Goal: Information Seeking & Learning: Learn about a topic

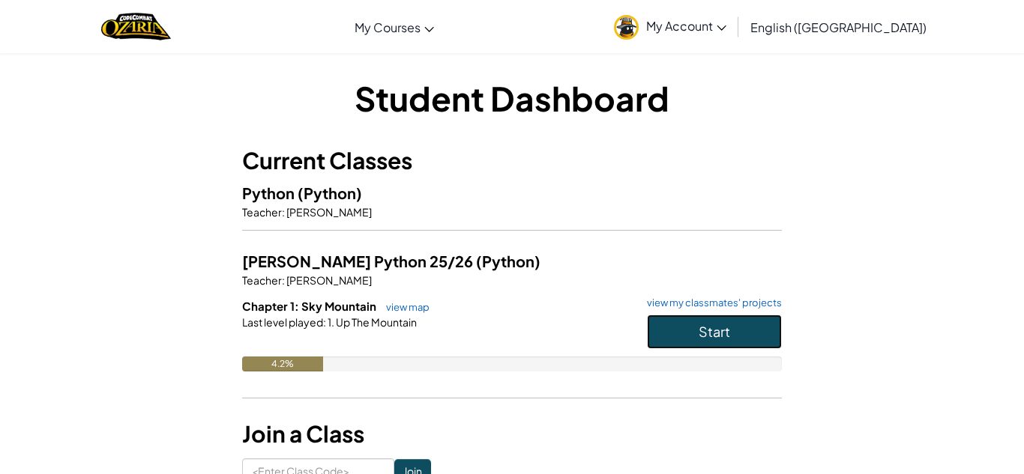
click at [724, 327] on span "Start" at bounding box center [714, 331] width 31 height 17
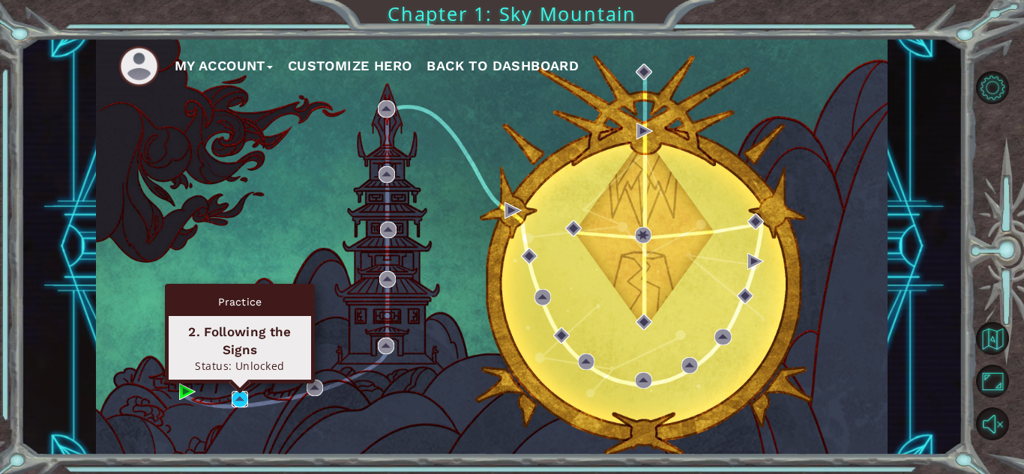
click at [240, 396] on img at bounding box center [240, 399] width 16 height 16
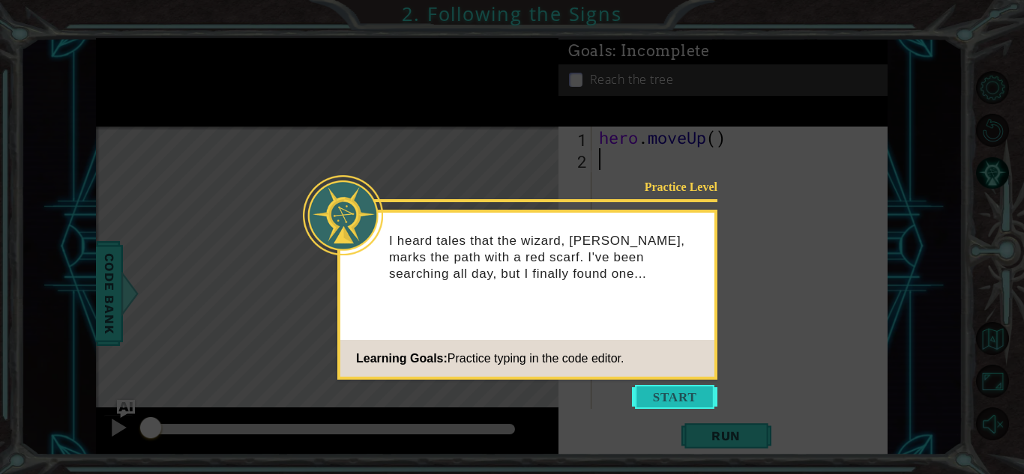
click at [698, 399] on button "Start" at bounding box center [674, 397] width 85 height 24
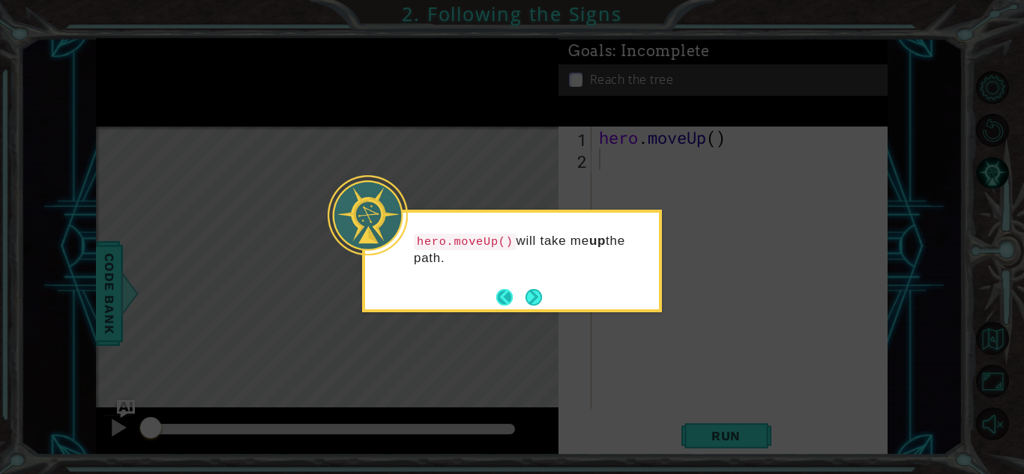
click at [500, 292] on button "Back" at bounding box center [510, 297] width 29 height 16
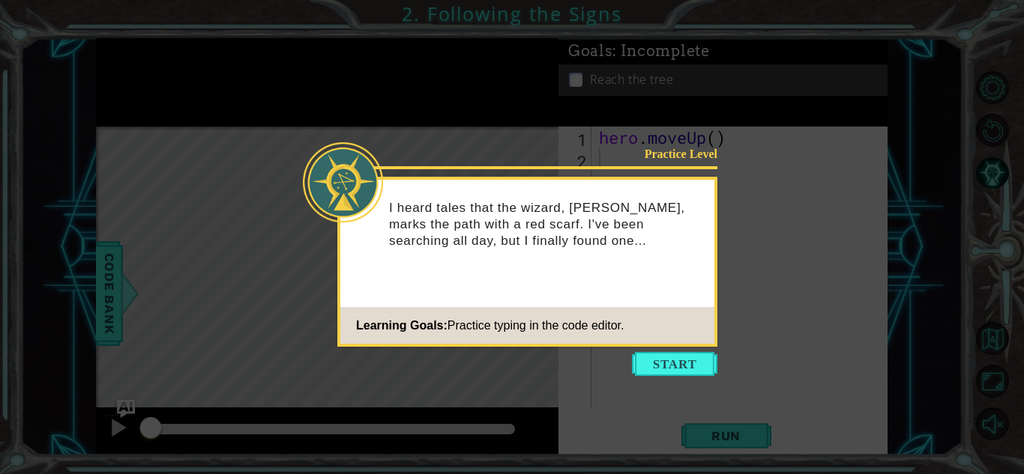
click at [676, 349] on icon at bounding box center [512, 237] width 1024 height 474
click at [680, 358] on button "Start" at bounding box center [674, 364] width 85 height 24
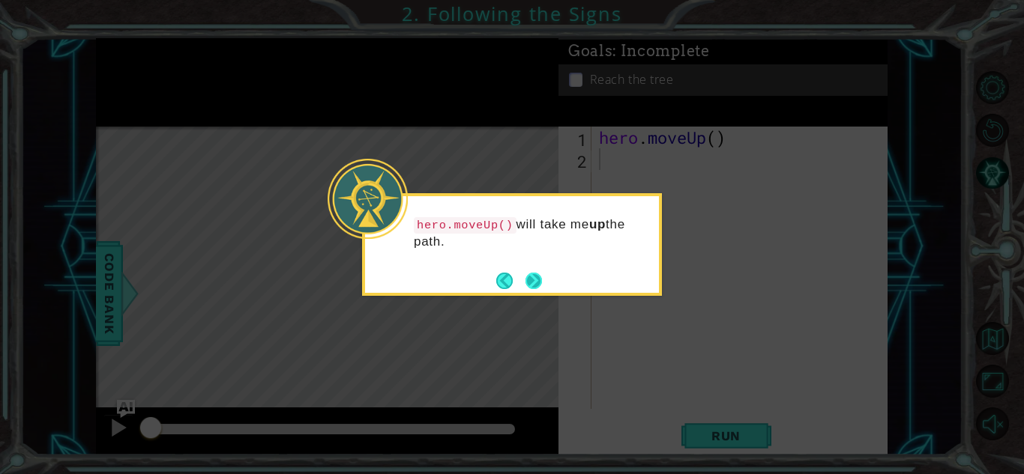
click at [540, 289] on button "Next" at bounding box center [533, 281] width 16 height 16
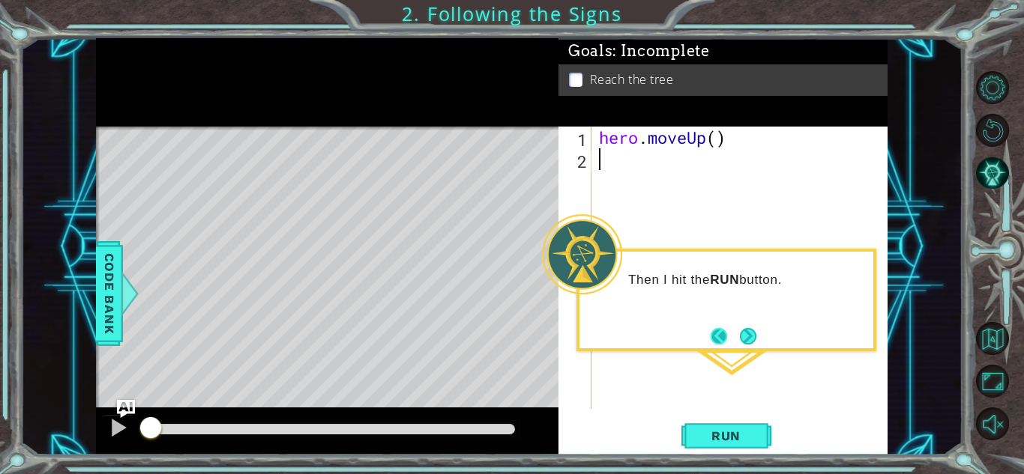
click at [714, 338] on button "Back" at bounding box center [725, 336] width 29 height 16
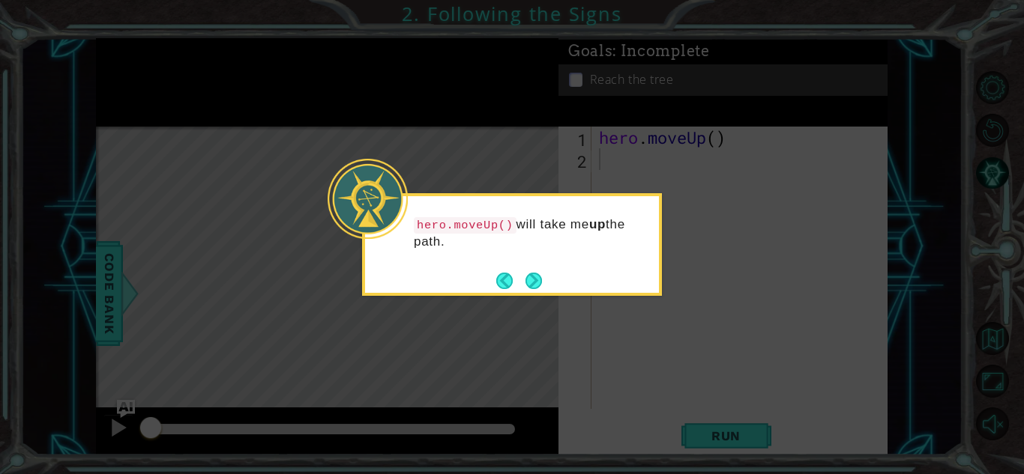
click at [545, 292] on div "hero.moveUp() will take me up the path." at bounding box center [512, 244] width 300 height 103
click at [540, 283] on button "Next" at bounding box center [533, 280] width 17 height 17
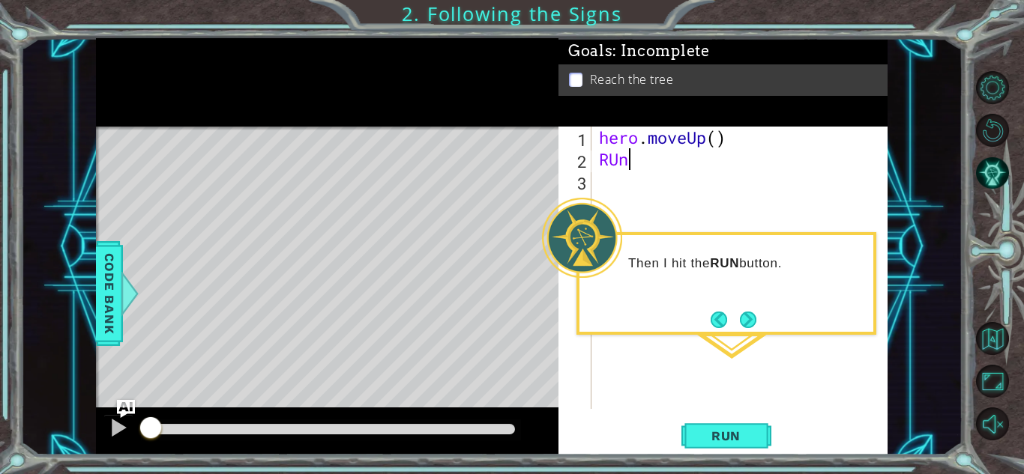
type textarea "R"
click at [756, 317] on button "Next" at bounding box center [748, 320] width 16 height 16
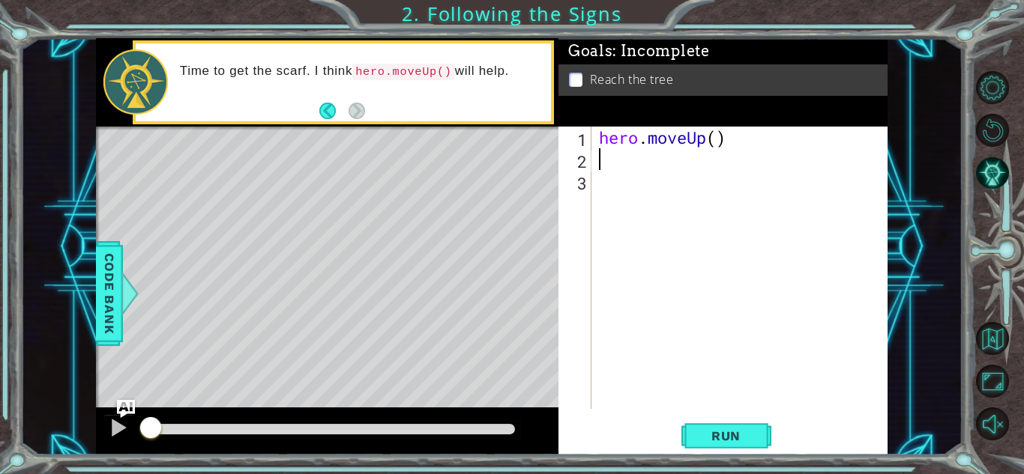
click at [643, 141] on div "hero . moveUp ( )" at bounding box center [743, 290] width 295 height 326
type textarea "hero.moveUp()"
click at [705, 215] on div "hero . moveUp ( )" at bounding box center [743, 290] width 295 height 326
type textarea "9"
type textarea ")"
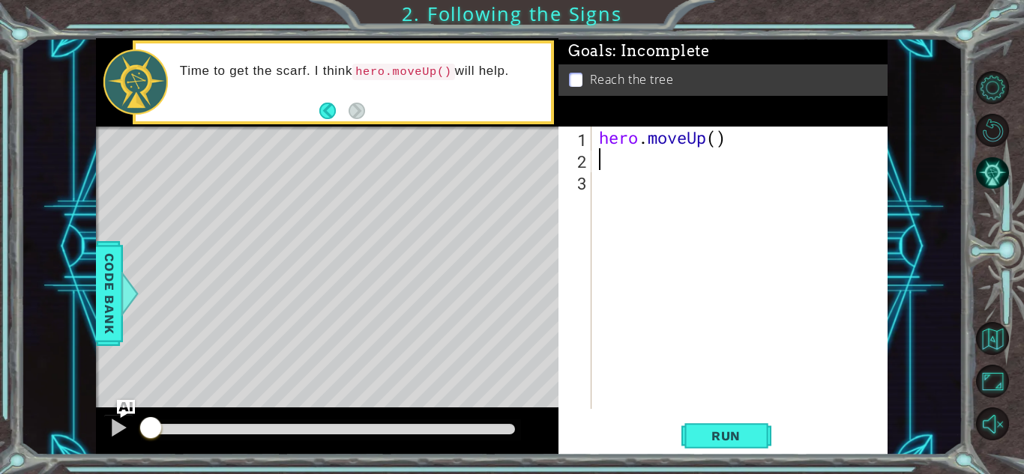
click at [332, 243] on div "Level Map" at bounding box center [442, 347] width 693 height 441
click at [730, 440] on span "Run" at bounding box center [725, 436] width 59 height 15
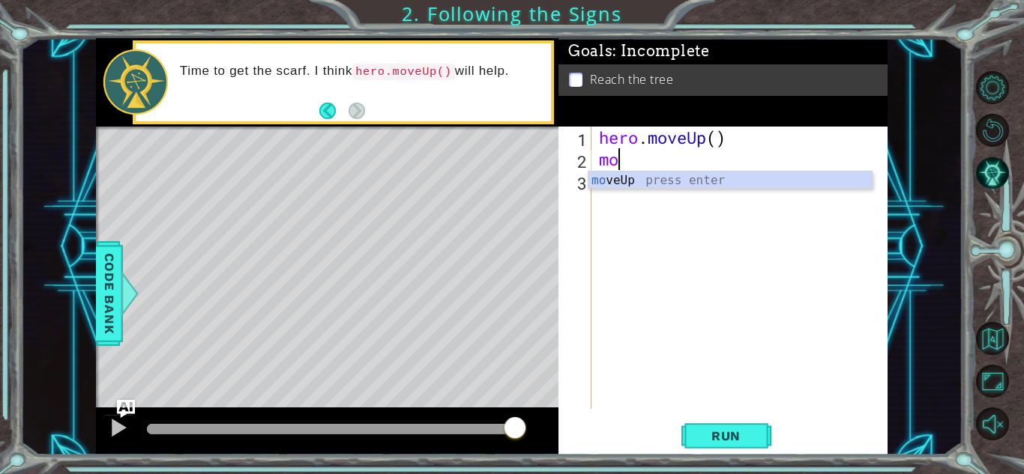
type textarea "m"
type textarea "her"
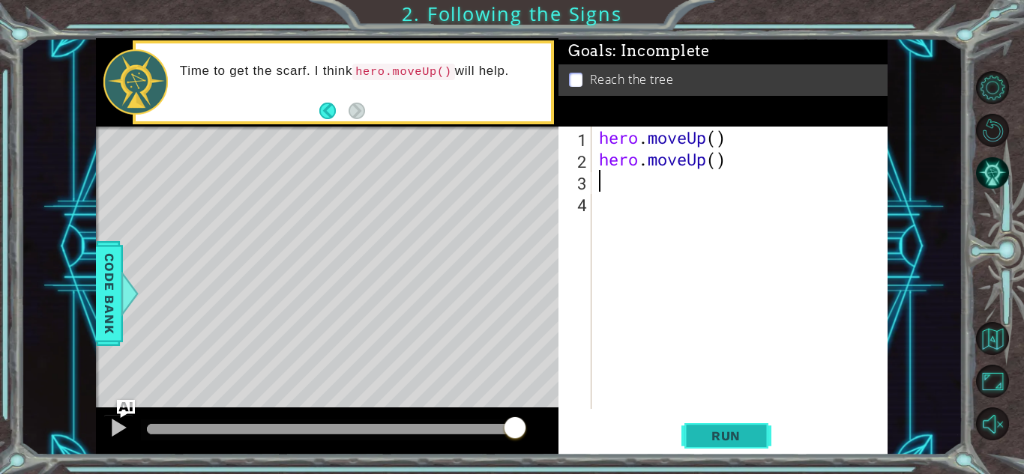
click at [712, 429] on span "Run" at bounding box center [725, 436] width 59 height 15
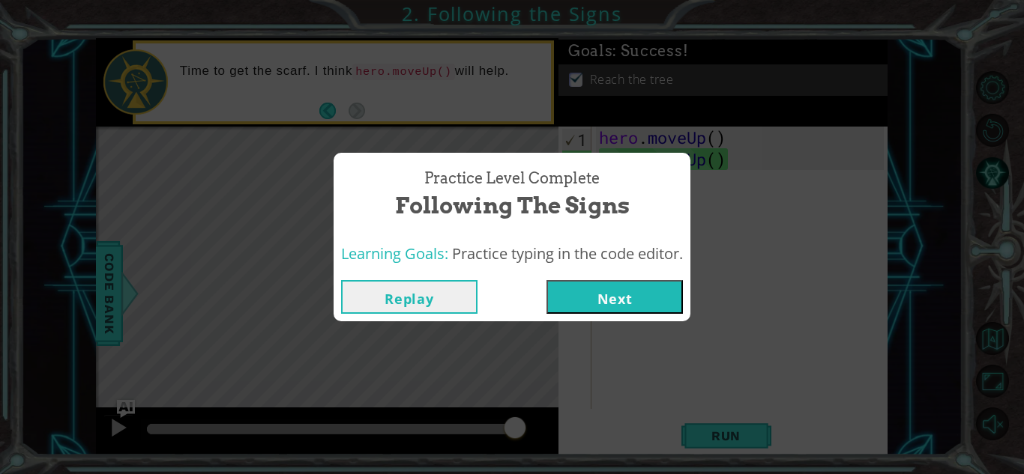
click at [441, 293] on button "Replay" at bounding box center [409, 297] width 136 height 34
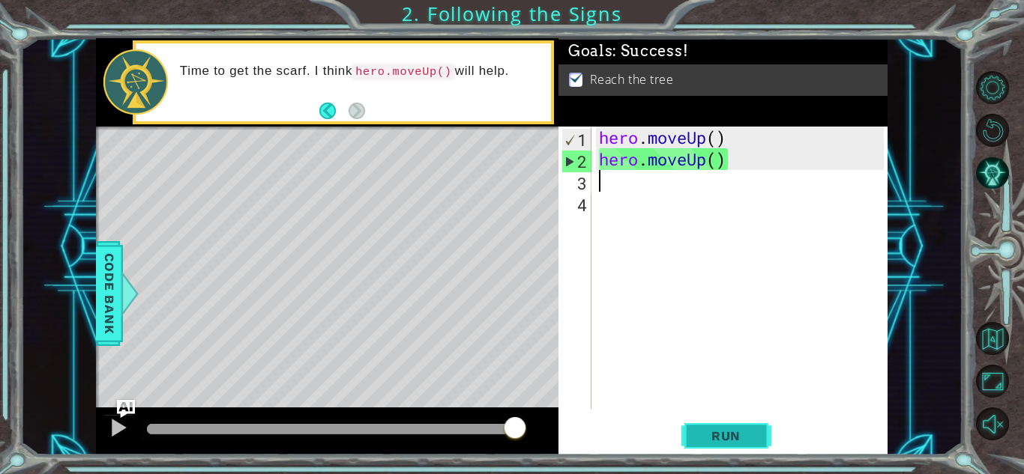
click at [723, 445] on button "Run" at bounding box center [726, 436] width 90 height 33
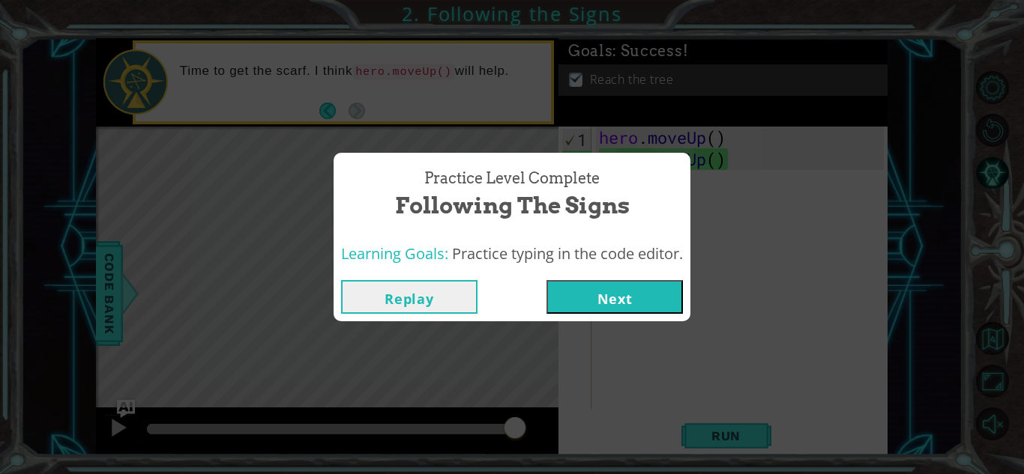
click at [621, 299] on button "Next" at bounding box center [614, 297] width 136 height 34
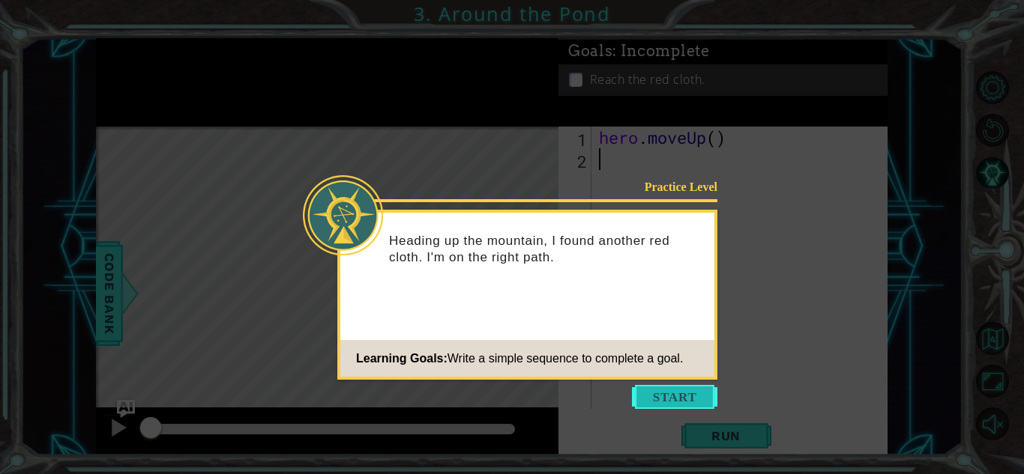
click at [683, 395] on button "Start" at bounding box center [674, 397] width 85 height 24
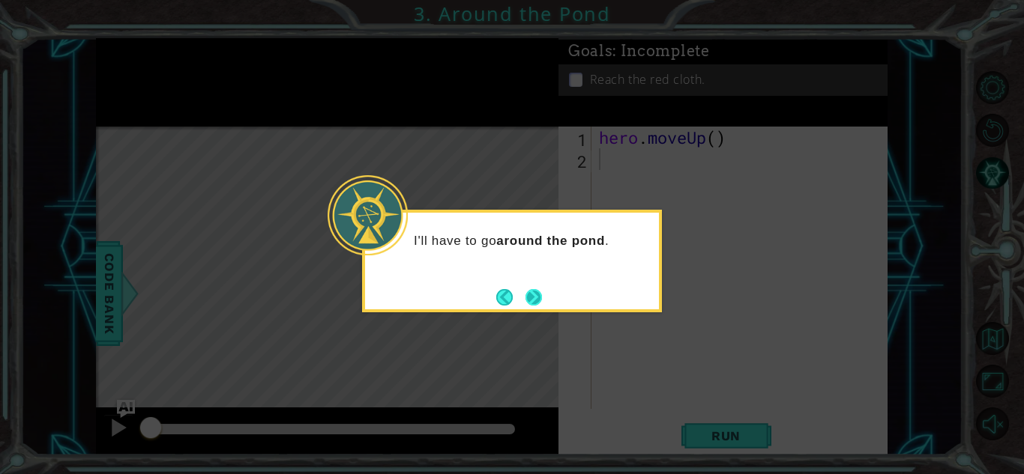
click at [540, 304] on button "Next" at bounding box center [533, 297] width 16 height 16
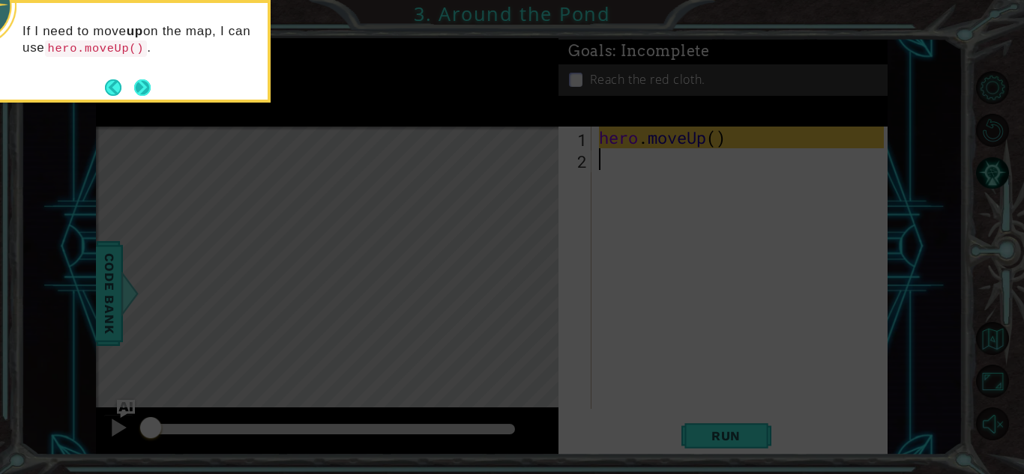
click at [146, 89] on button "Next" at bounding box center [142, 87] width 16 height 16
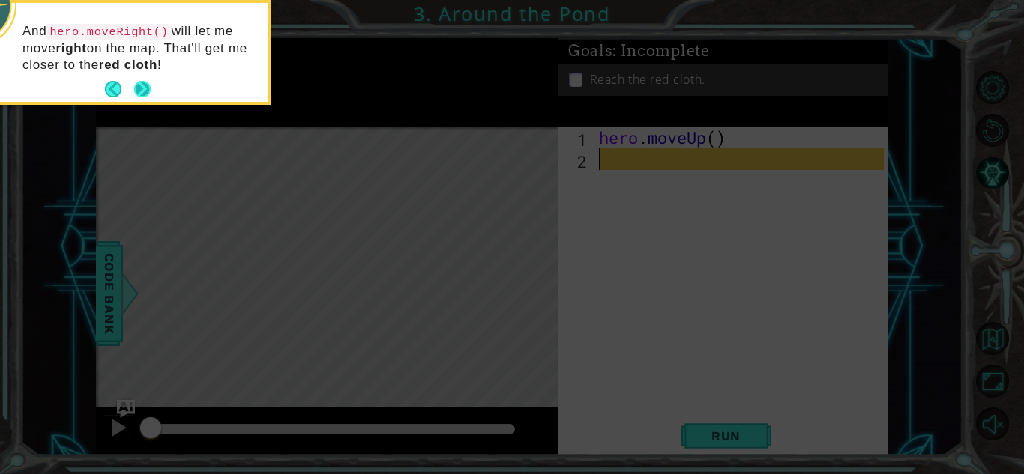
click at [139, 83] on button "Next" at bounding box center [142, 89] width 16 height 16
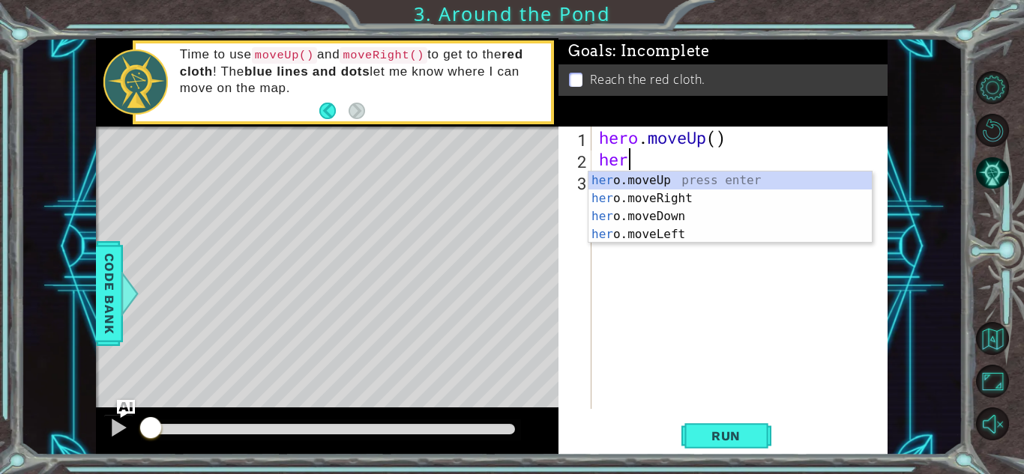
type textarea "hero"
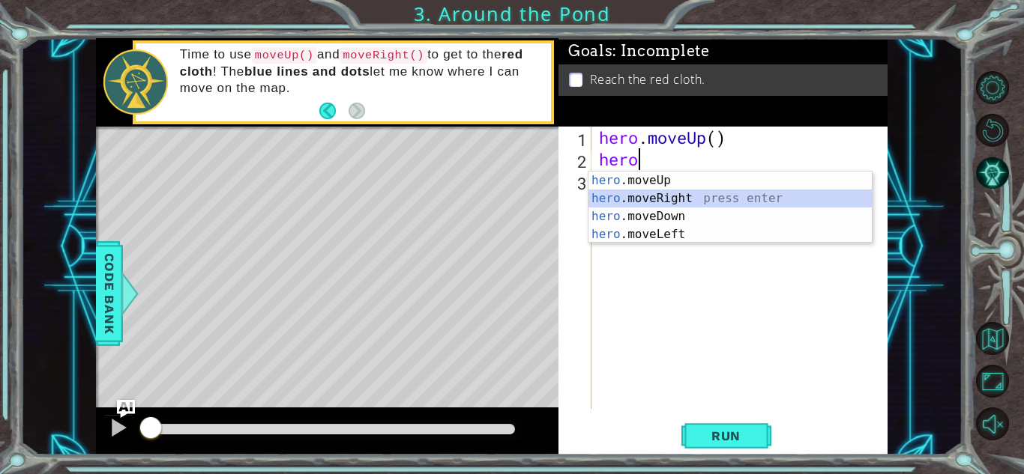
click at [681, 196] on div "hero .moveUp press enter hero .moveRight press enter hero .moveDown press enter…" at bounding box center [729, 226] width 283 height 108
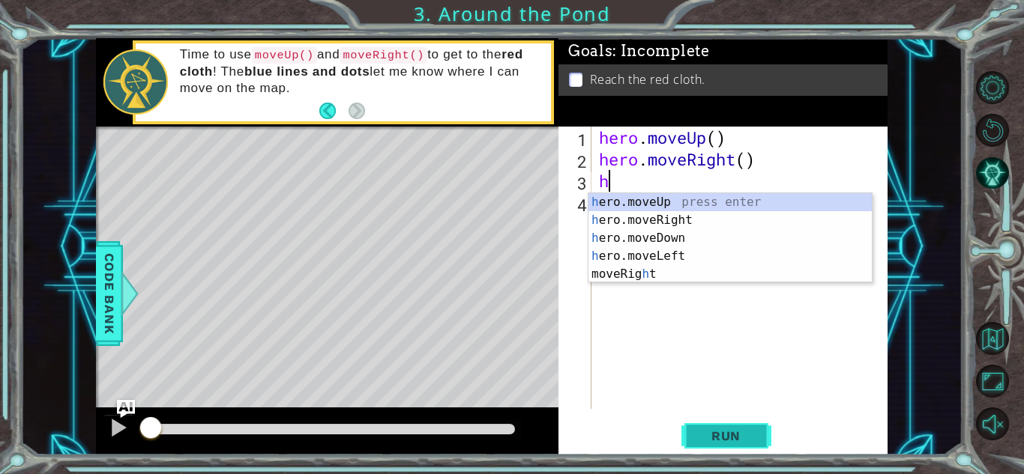
type textarea "hr"
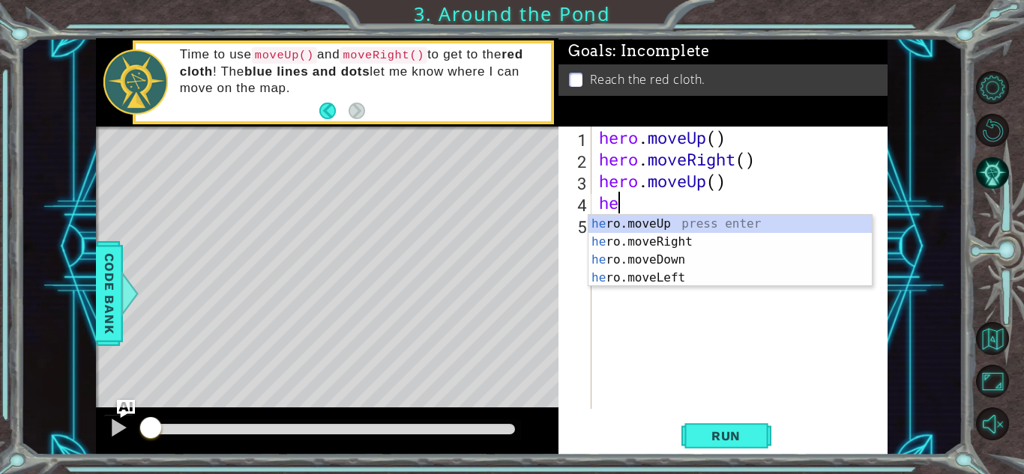
type textarea "hero"
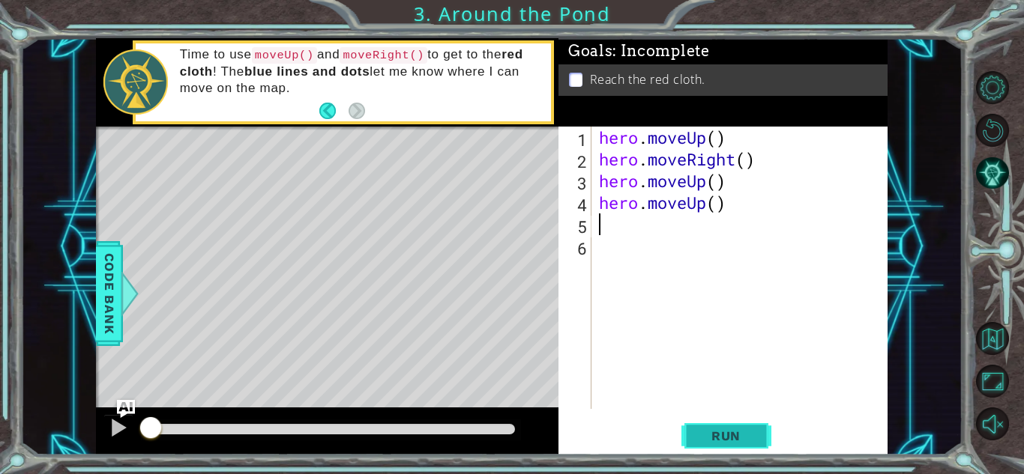
click at [707, 431] on span "Run" at bounding box center [725, 436] width 59 height 15
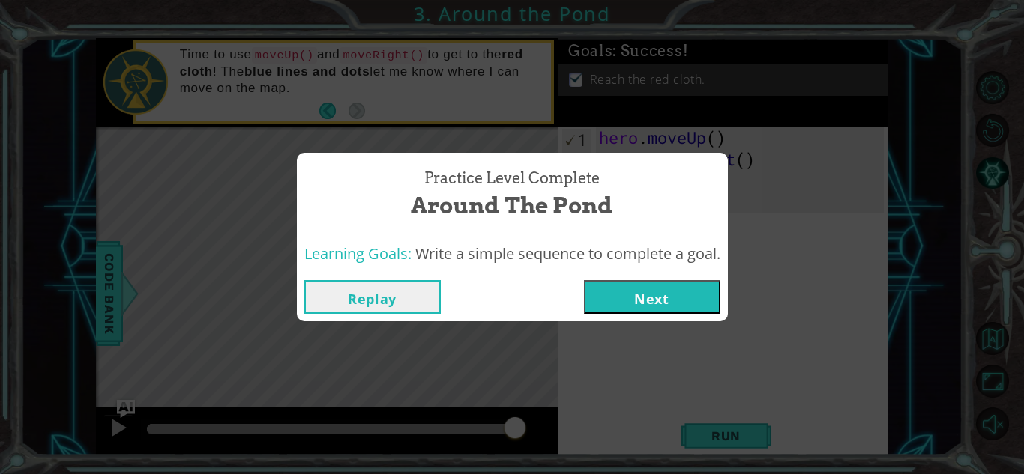
click at [661, 302] on button "Next" at bounding box center [652, 297] width 136 height 34
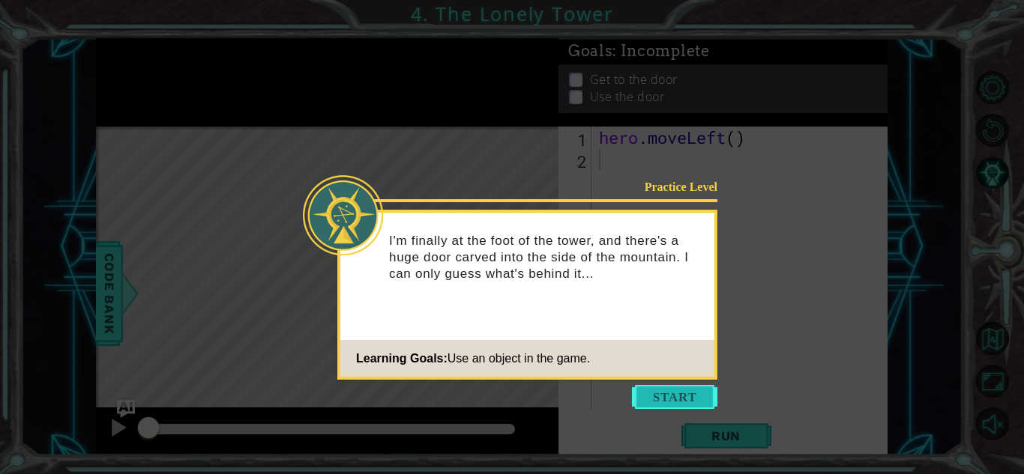
click at [673, 393] on button "Start" at bounding box center [674, 397] width 85 height 24
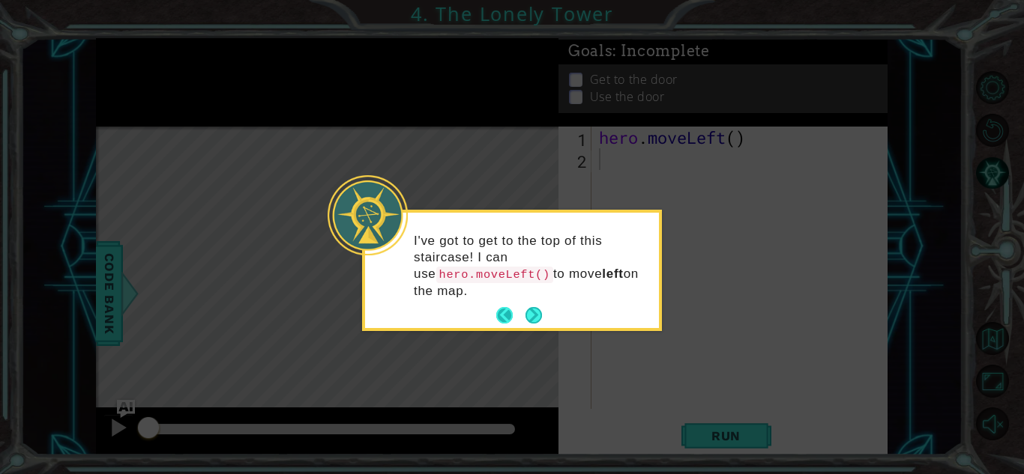
click at [512, 313] on button "Back" at bounding box center [510, 315] width 29 height 16
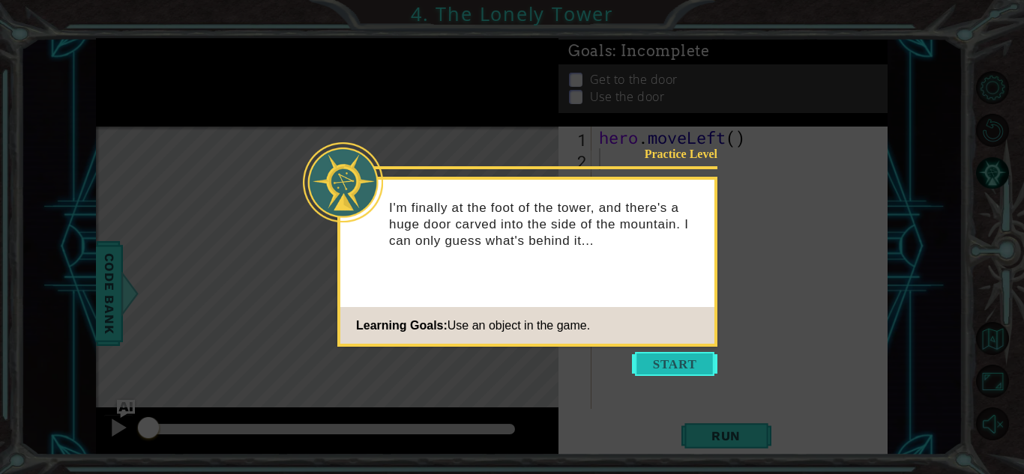
click at [666, 353] on button "Start" at bounding box center [674, 364] width 85 height 24
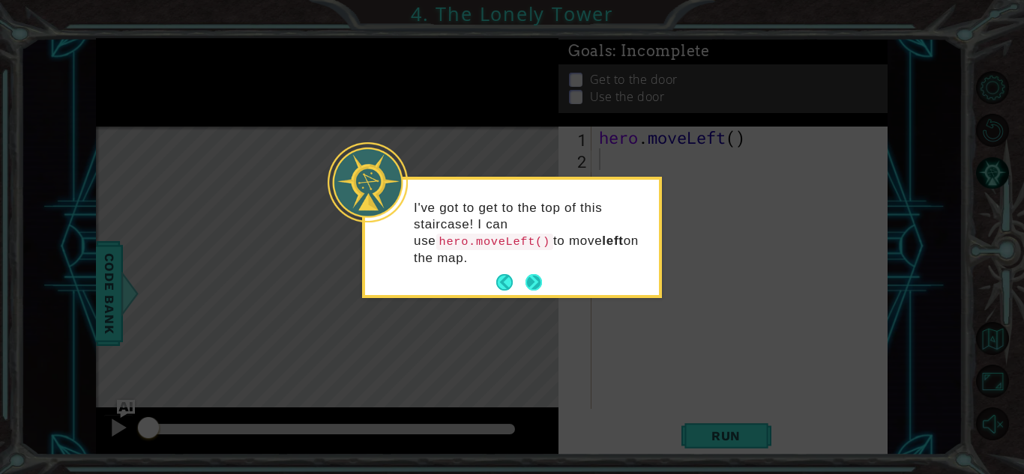
click at [532, 284] on button "Next" at bounding box center [533, 282] width 17 height 17
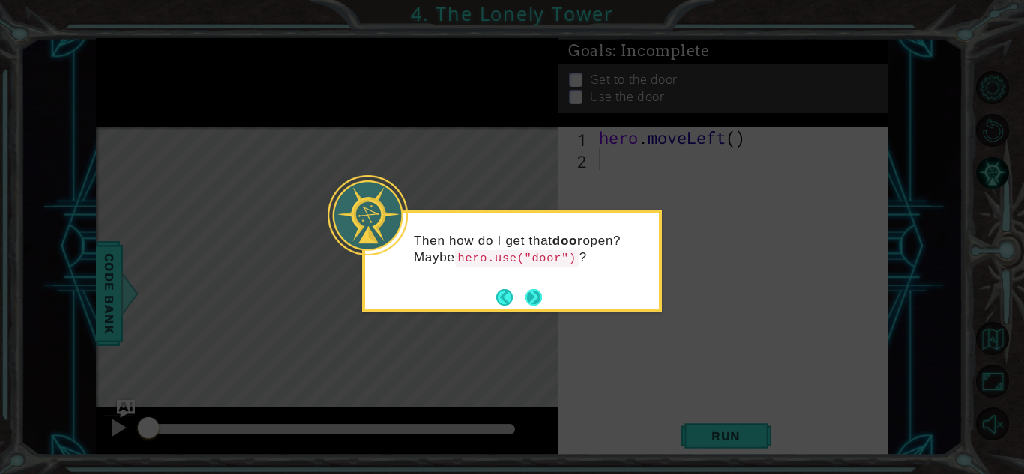
click at [528, 298] on button "Next" at bounding box center [533, 297] width 16 height 16
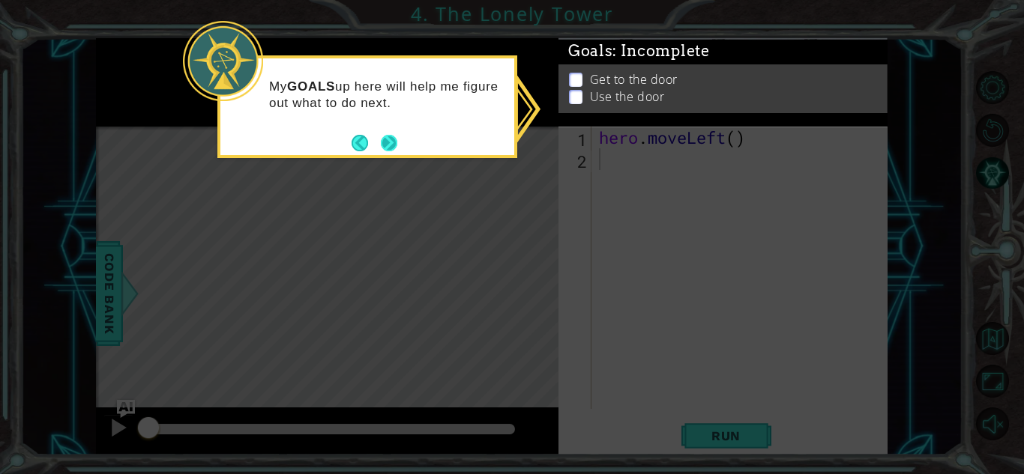
click at [389, 144] on button "Next" at bounding box center [389, 143] width 16 height 16
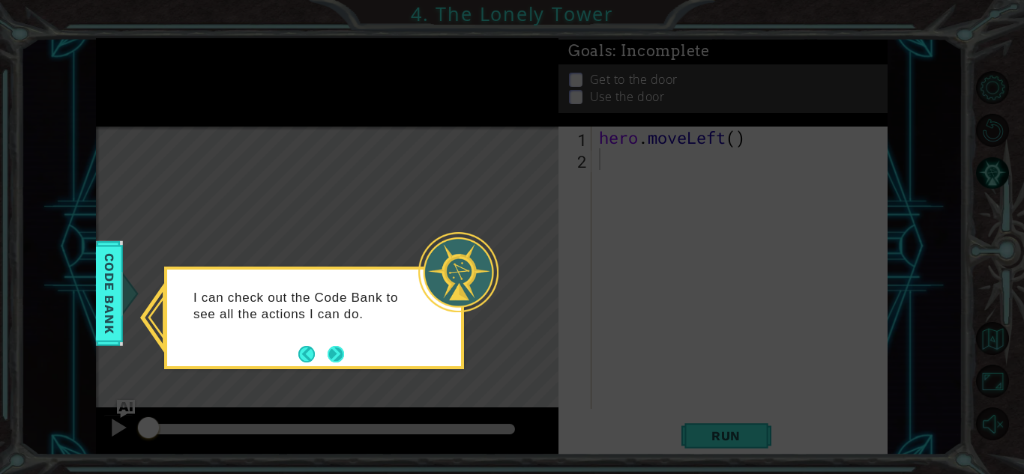
click at [334, 351] on button "Next" at bounding box center [336, 354] width 16 height 16
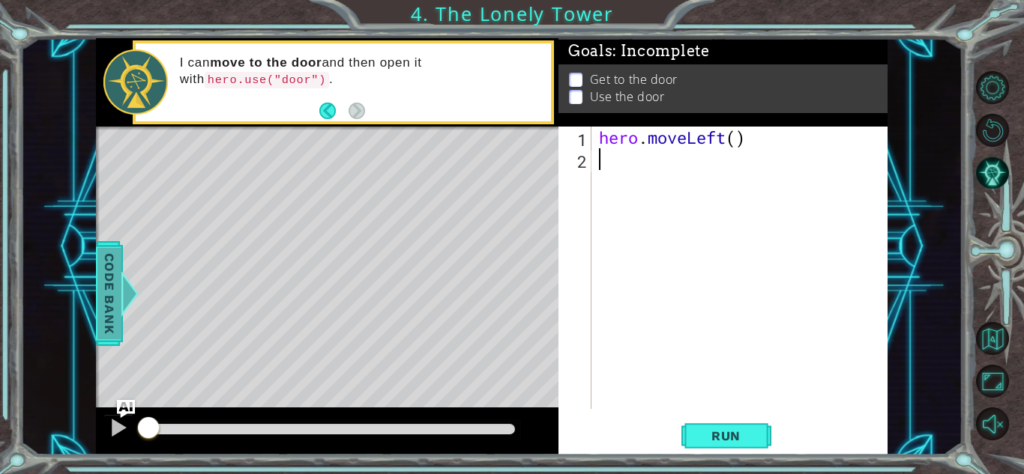
click at [102, 315] on span "Code Bank" at bounding box center [109, 293] width 24 height 91
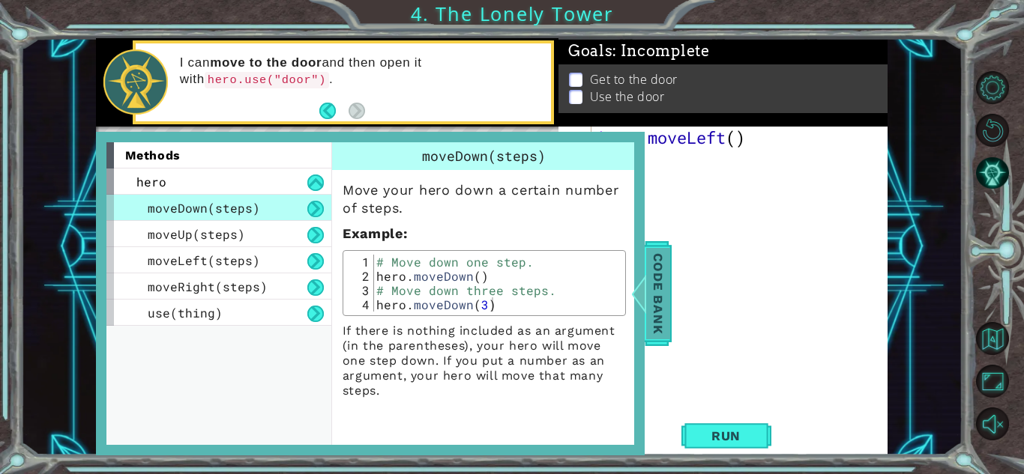
click at [667, 322] on span "Code Bank" at bounding box center [658, 293] width 24 height 91
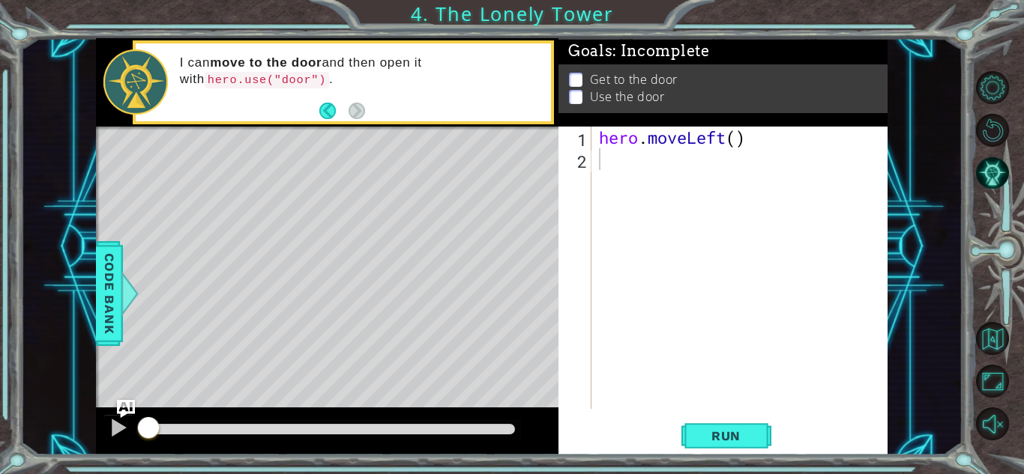
click at [616, 167] on div "hero . moveLeft ( )" at bounding box center [743, 290] width 295 height 326
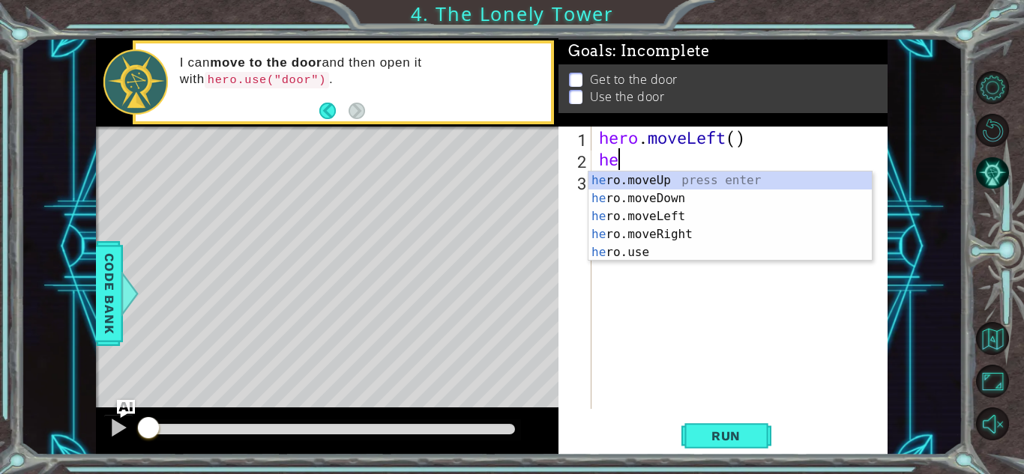
type textarea "her"
click at [699, 304] on div "hero . moveLeft ( ) her" at bounding box center [743, 290] width 295 height 326
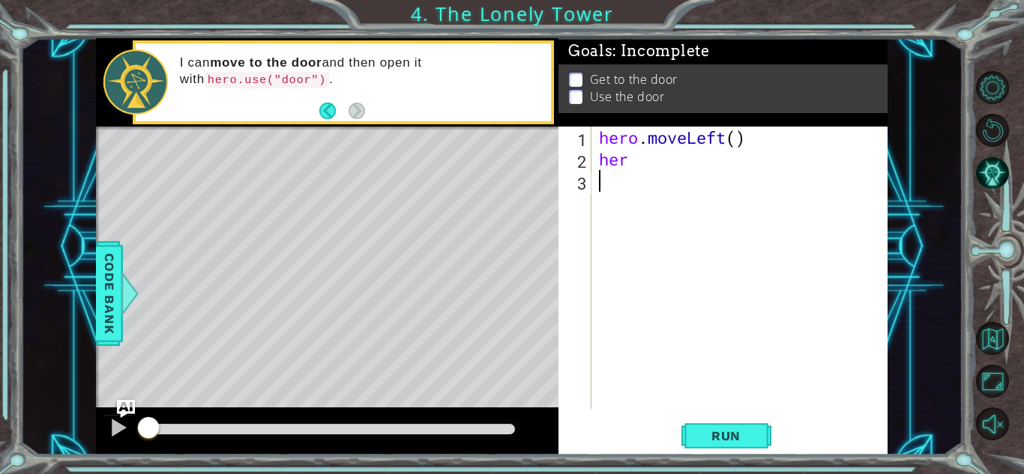
click at [684, 192] on div "hero . moveLeft ( ) her" at bounding box center [743, 290] width 295 height 326
click at [658, 175] on div "hero . moveLeft ( ) her" at bounding box center [743, 290] width 295 height 326
click at [639, 164] on div "hero . moveLeft ( ) her" at bounding box center [743, 290] width 295 height 326
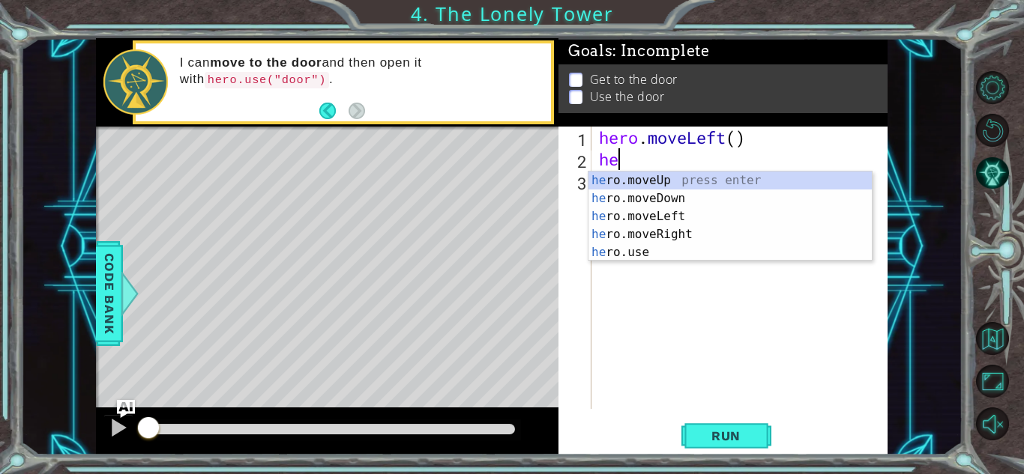
type textarea "h"
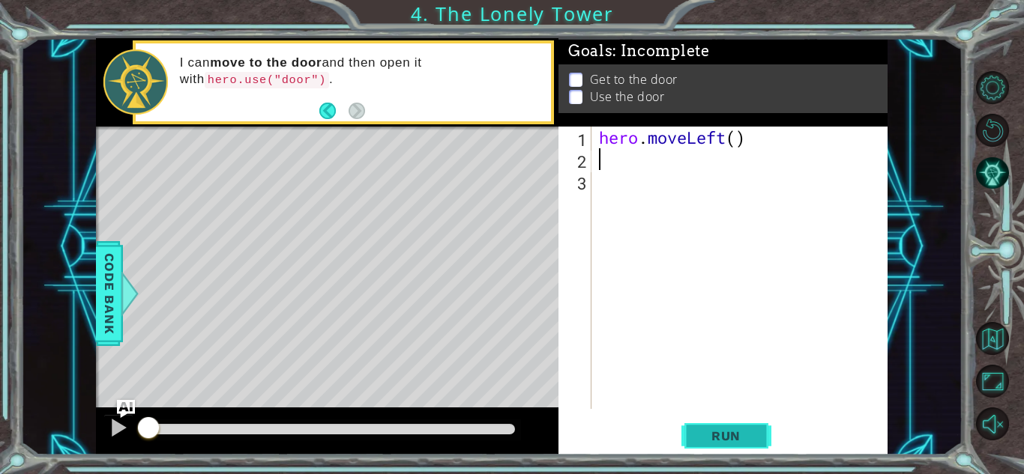
click at [739, 437] on span "Run" at bounding box center [725, 436] width 59 height 15
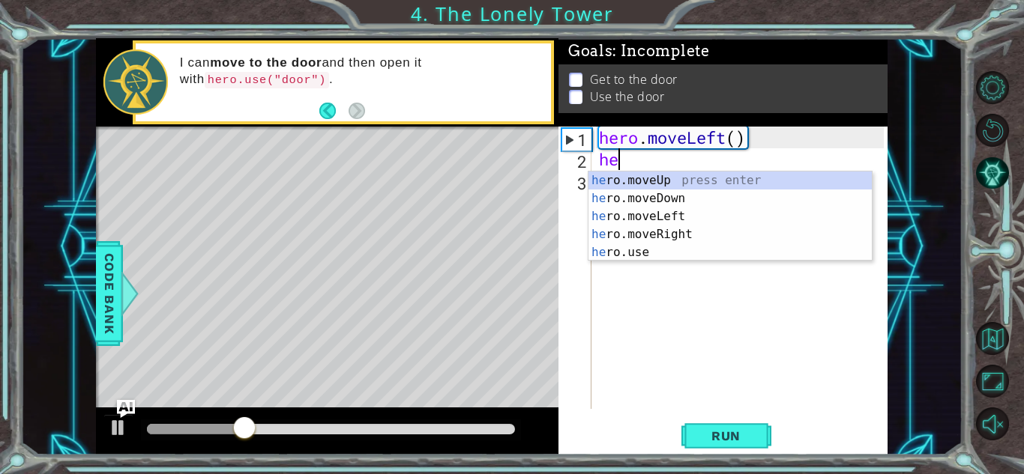
type textarea "her"
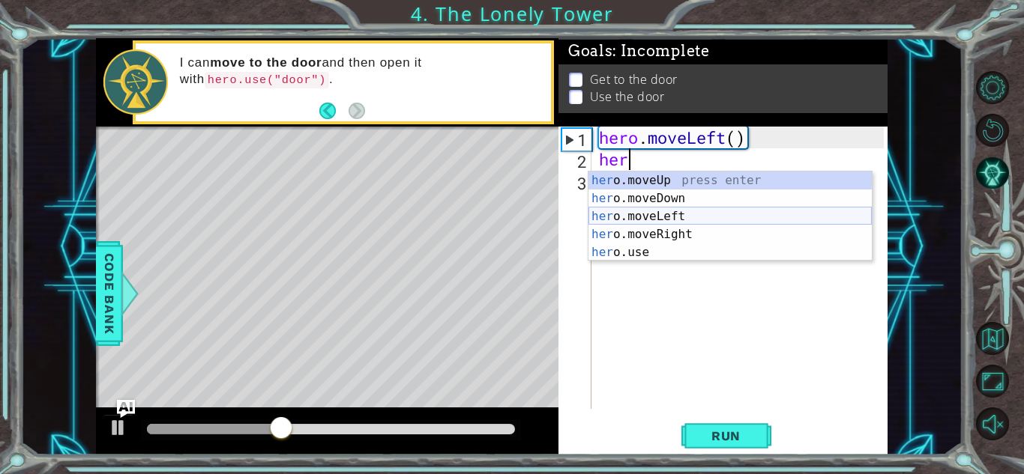
click at [647, 215] on div "her o.moveUp press enter her o.moveDown press enter her o.moveLeft press enter …" at bounding box center [729, 235] width 283 height 126
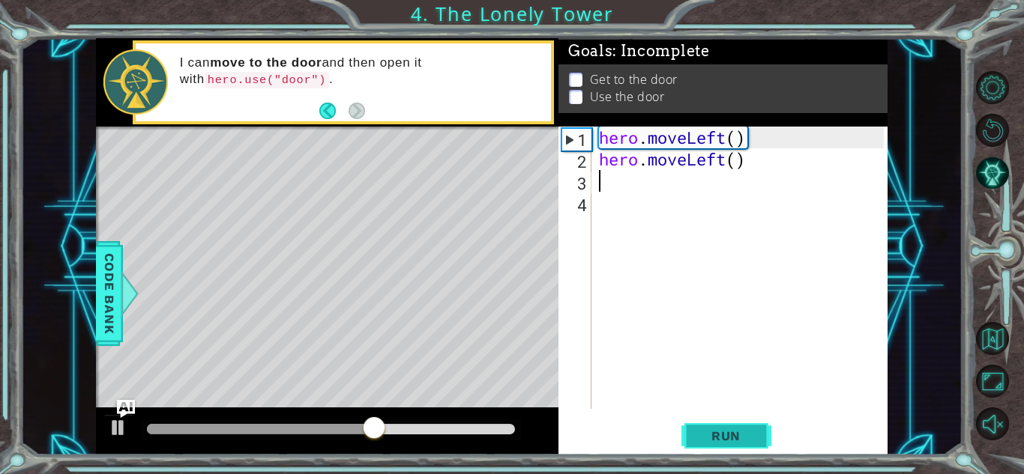
click at [733, 429] on span "Run" at bounding box center [725, 436] width 59 height 15
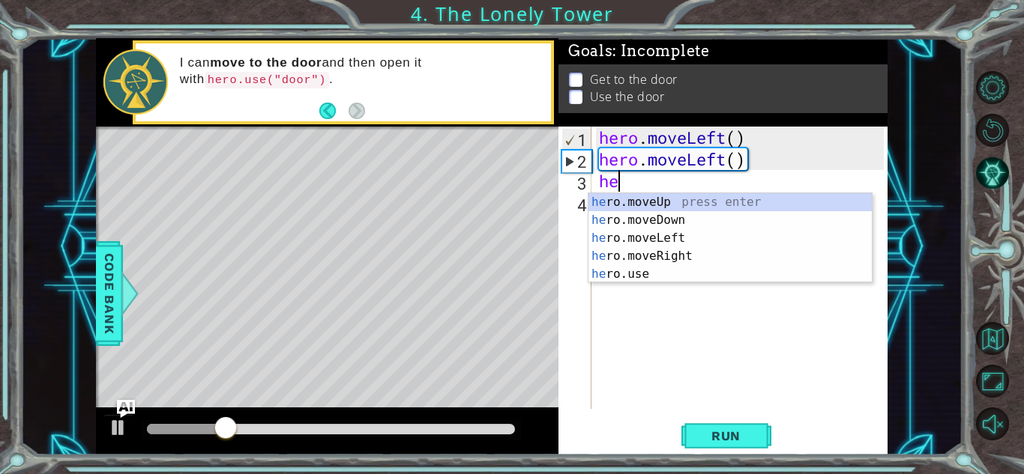
type textarea "her"
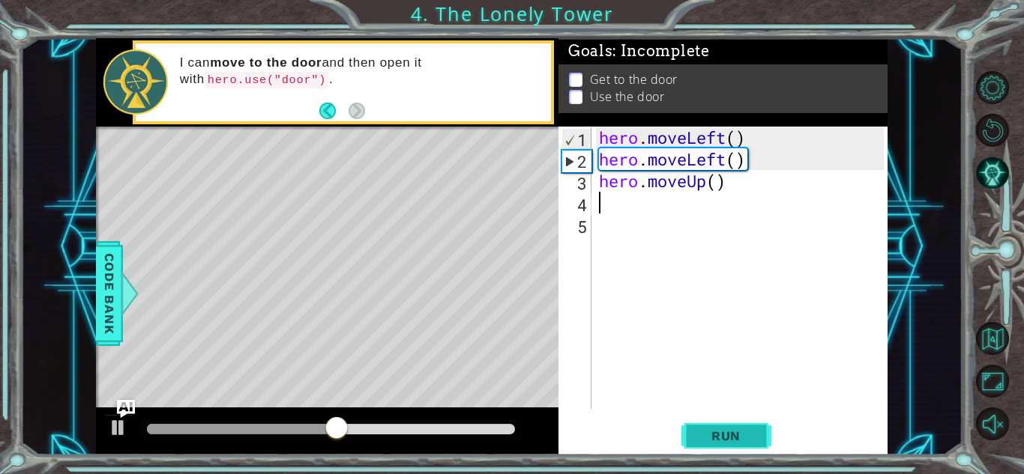
click at [748, 441] on span "Run" at bounding box center [725, 436] width 59 height 15
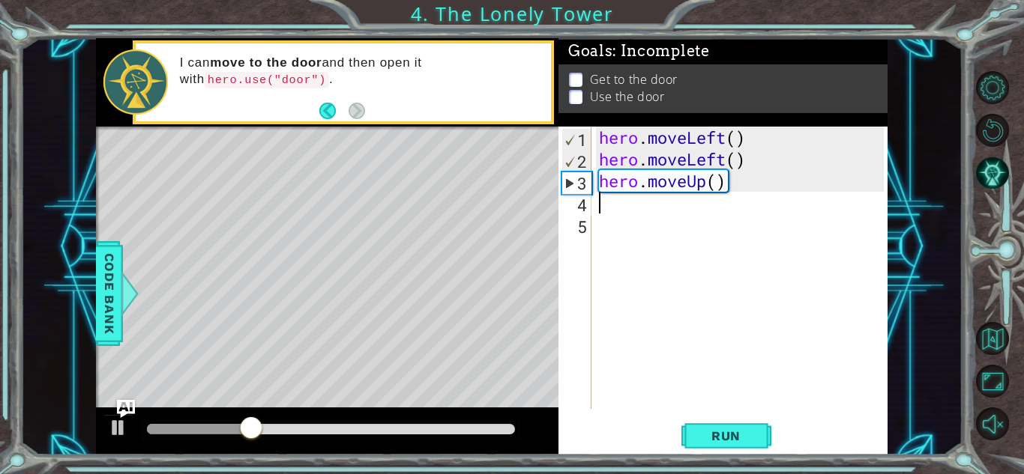
type textarea "h"
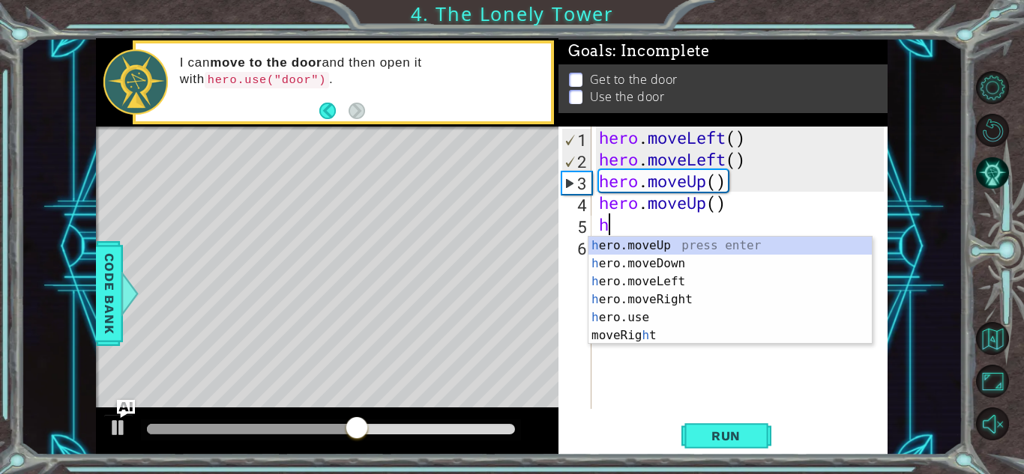
type textarea "her"
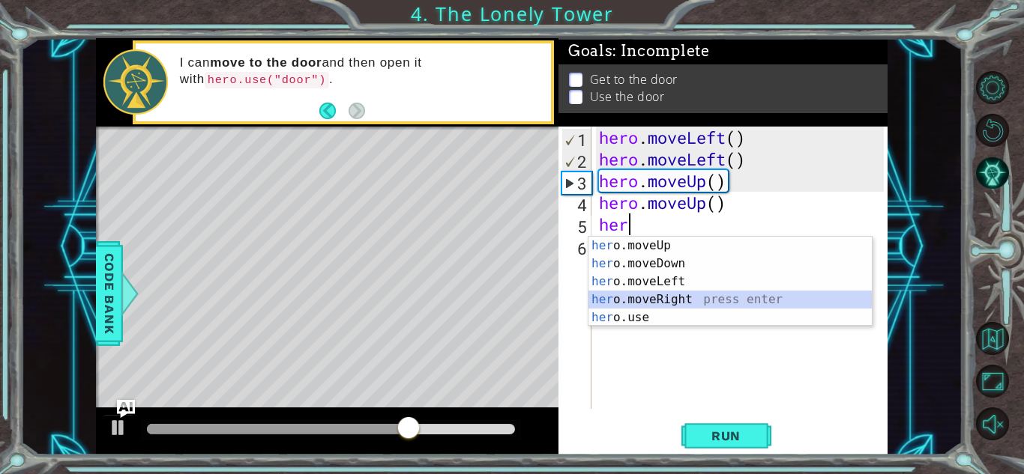
click at [659, 296] on div "her o.moveUp press enter her o.moveDown press enter her o.moveLeft press enter …" at bounding box center [729, 300] width 283 height 126
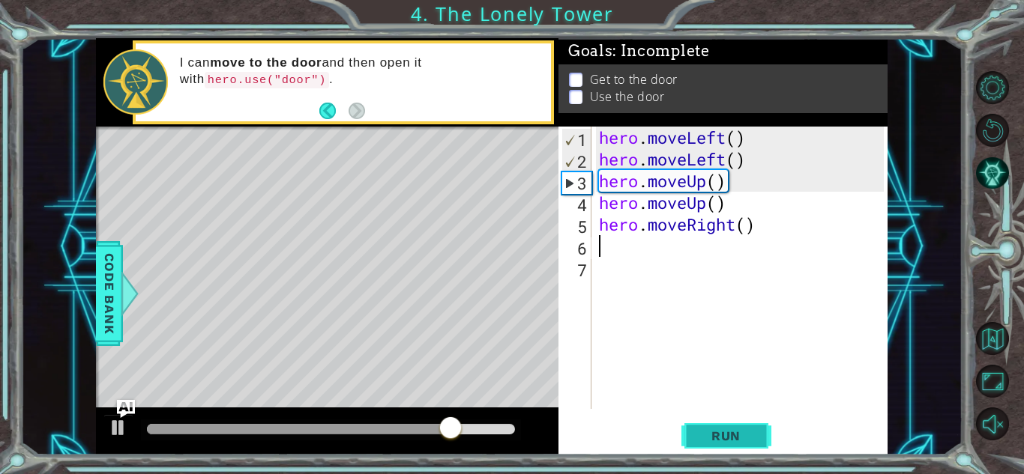
click at [728, 444] on button "Run" at bounding box center [726, 436] width 90 height 33
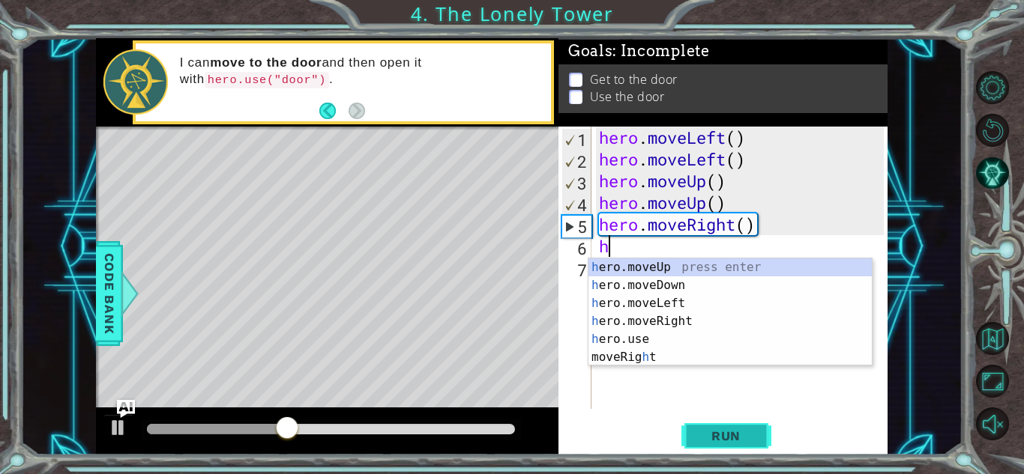
type textarea "her"
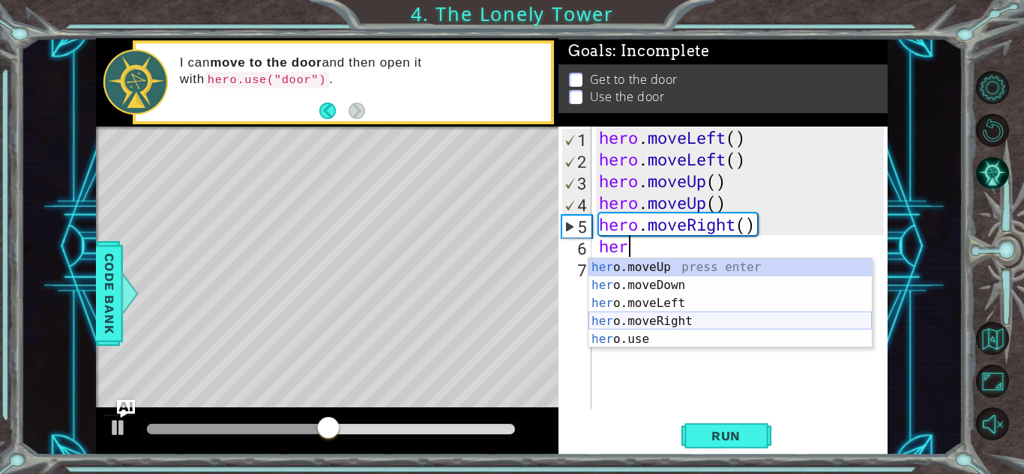
click at [674, 323] on div "her o.moveUp press enter her o.moveDown press enter her o.moveLeft press enter …" at bounding box center [729, 322] width 283 height 126
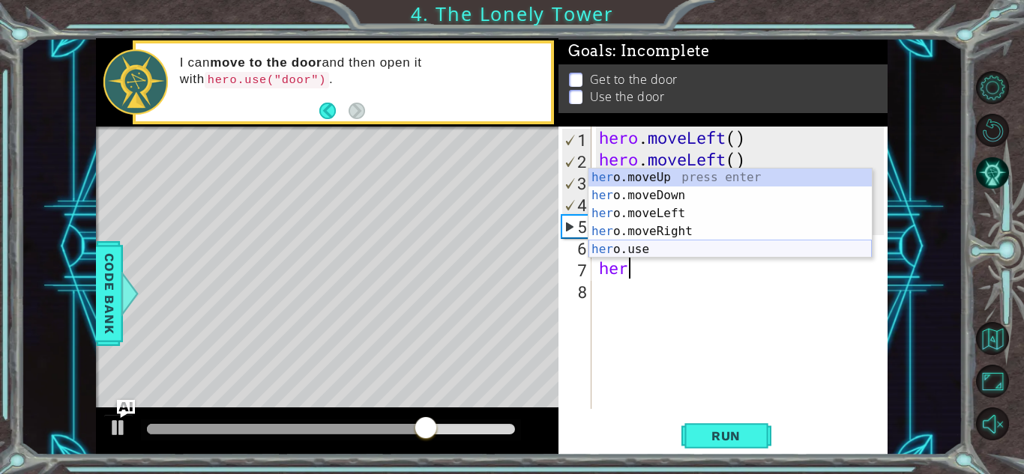
click at [648, 253] on div "her o.moveUp press enter her o.moveDown press enter her o.moveLeft press enter …" at bounding box center [729, 232] width 283 height 126
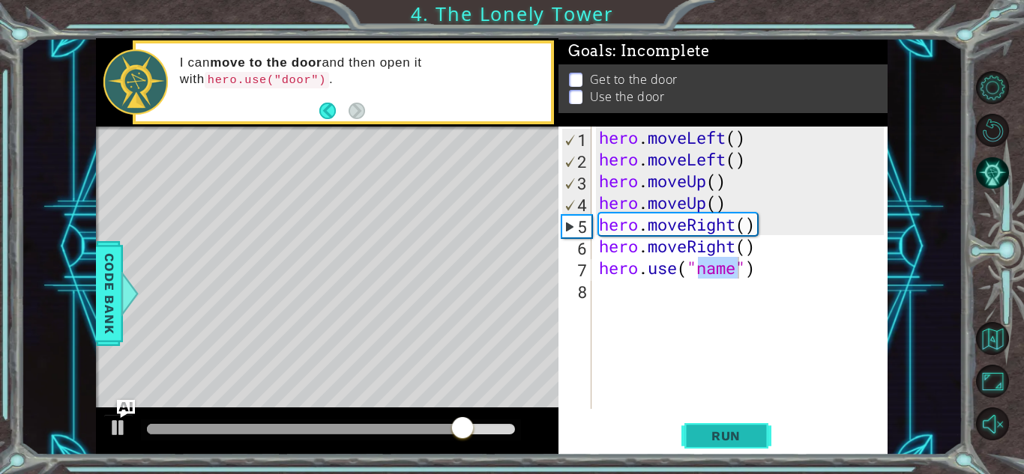
click at [725, 425] on button "Run" at bounding box center [726, 436] width 90 height 33
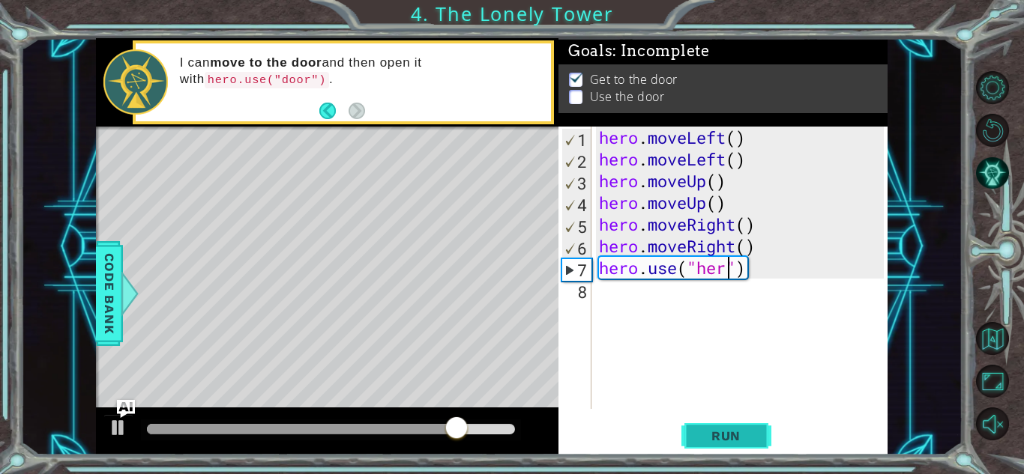
scroll to position [0, 6]
click at [762, 420] on button "Run" at bounding box center [726, 436] width 90 height 33
type textarea "hero.use("door")"
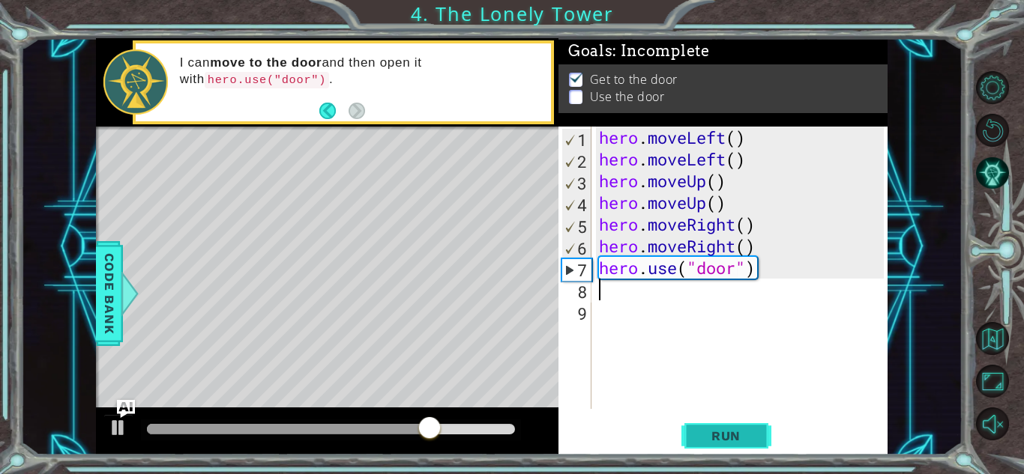
click at [761, 438] on button "Run" at bounding box center [726, 436] width 90 height 33
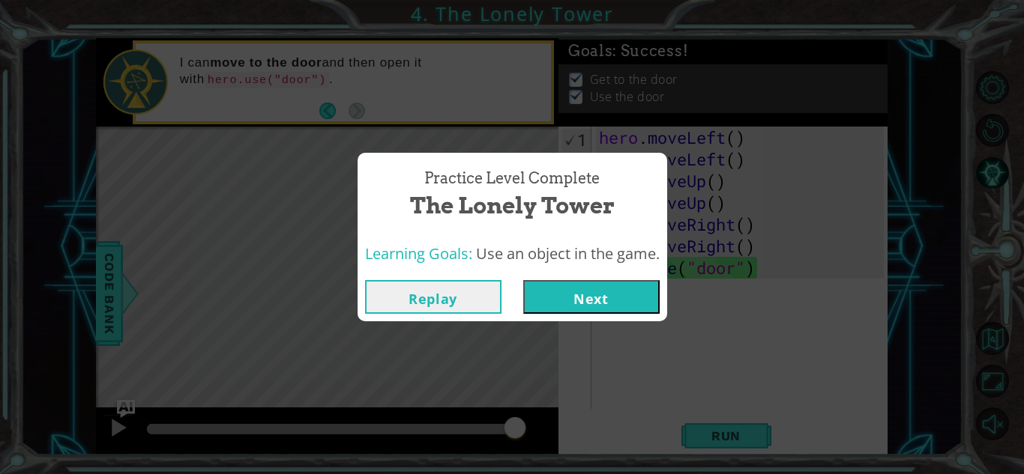
click at [596, 307] on button "Next" at bounding box center [591, 297] width 136 height 34
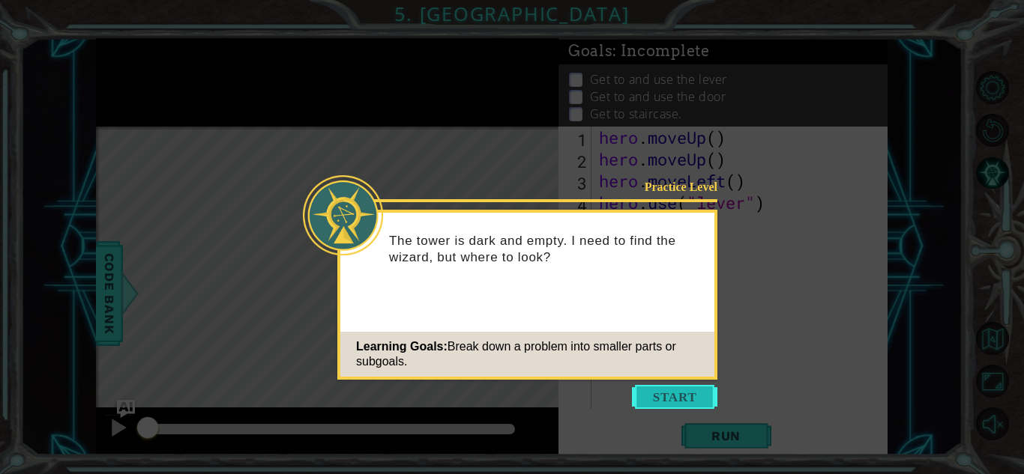
click at [657, 396] on button "Start" at bounding box center [674, 397] width 85 height 24
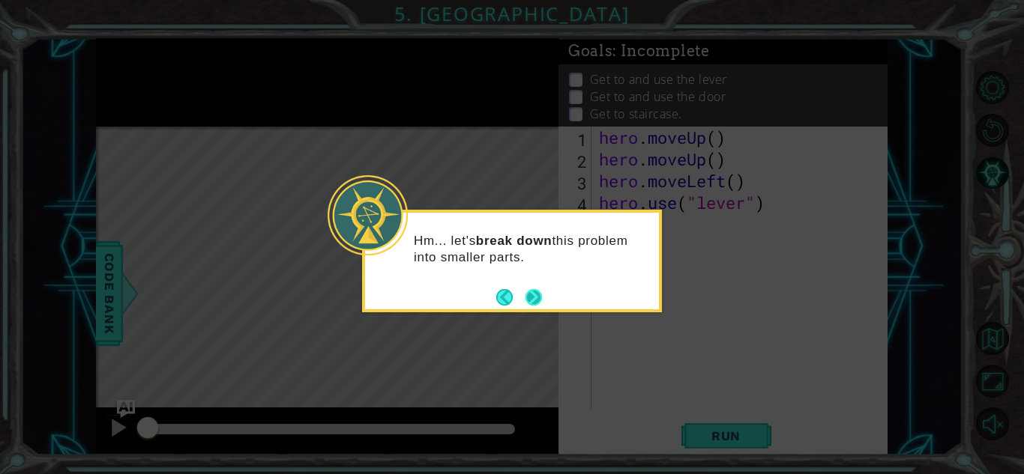
click at [530, 296] on button "Next" at bounding box center [533, 297] width 16 height 16
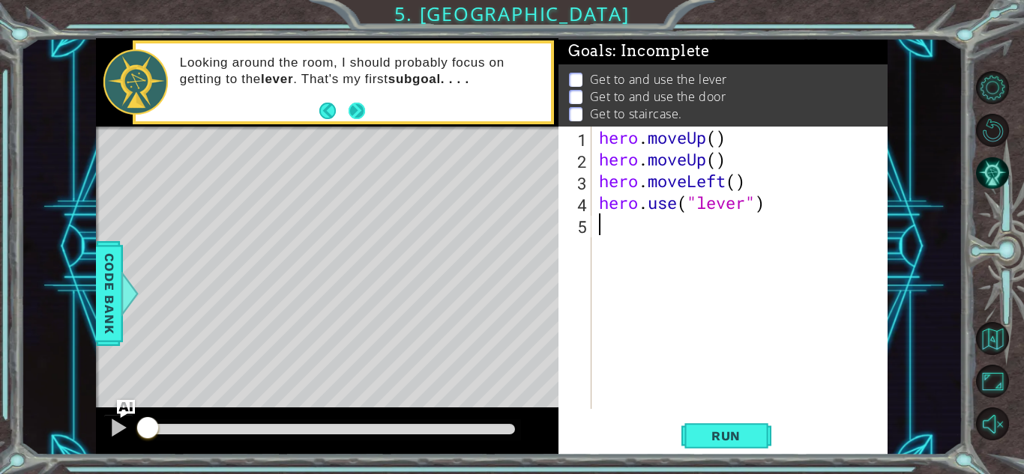
click at [357, 112] on button "Next" at bounding box center [357, 111] width 16 height 16
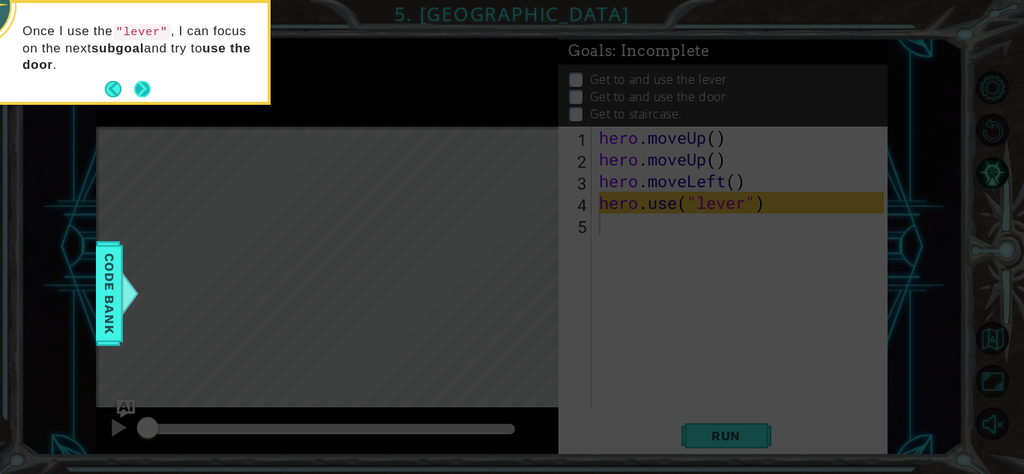
click at [142, 91] on button "Next" at bounding box center [142, 89] width 16 height 16
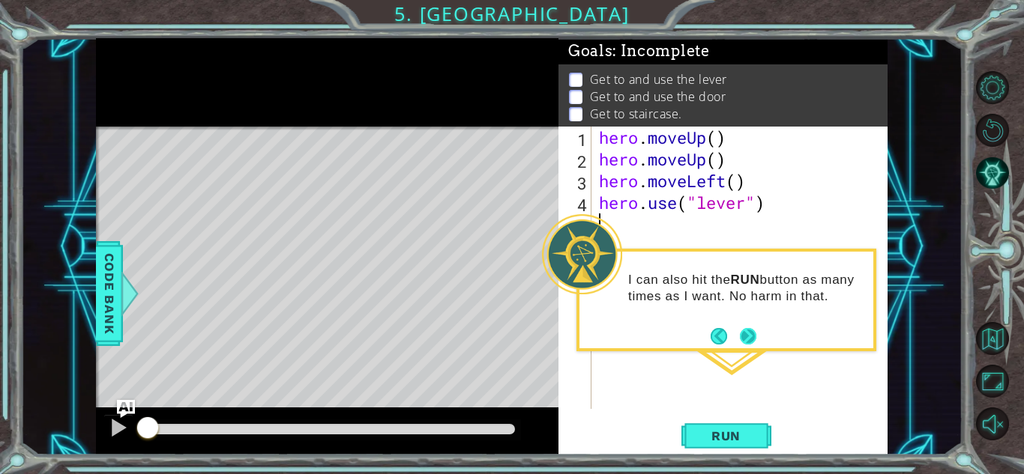
click at [747, 338] on button "Next" at bounding box center [748, 336] width 17 height 17
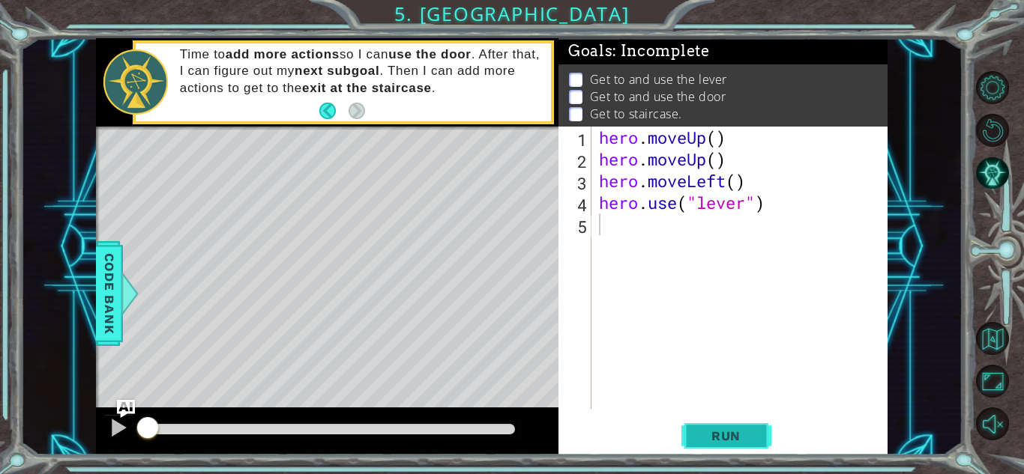
click at [741, 448] on button "Run" at bounding box center [726, 436] width 90 height 33
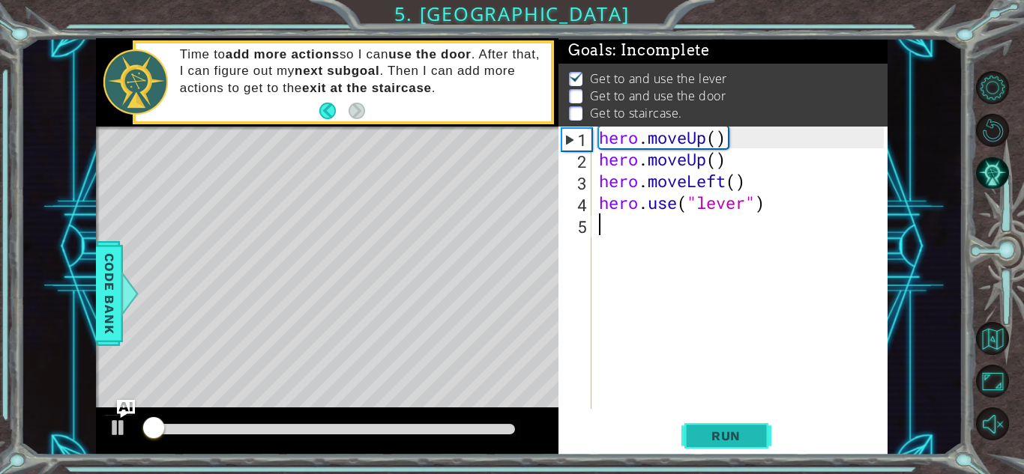
scroll to position [1, 0]
